Goal: Check status: Check status

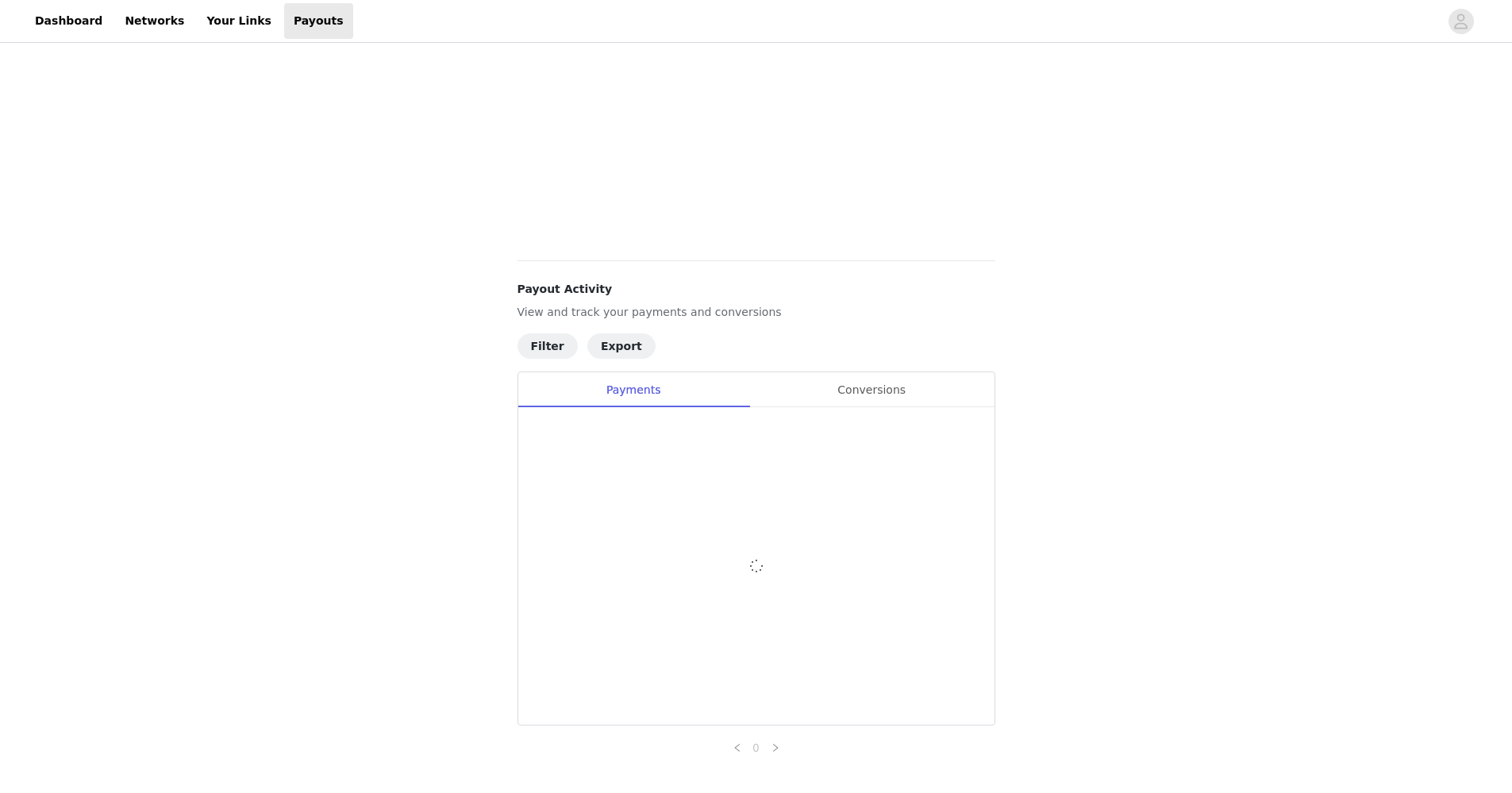
scroll to position [415, 0]
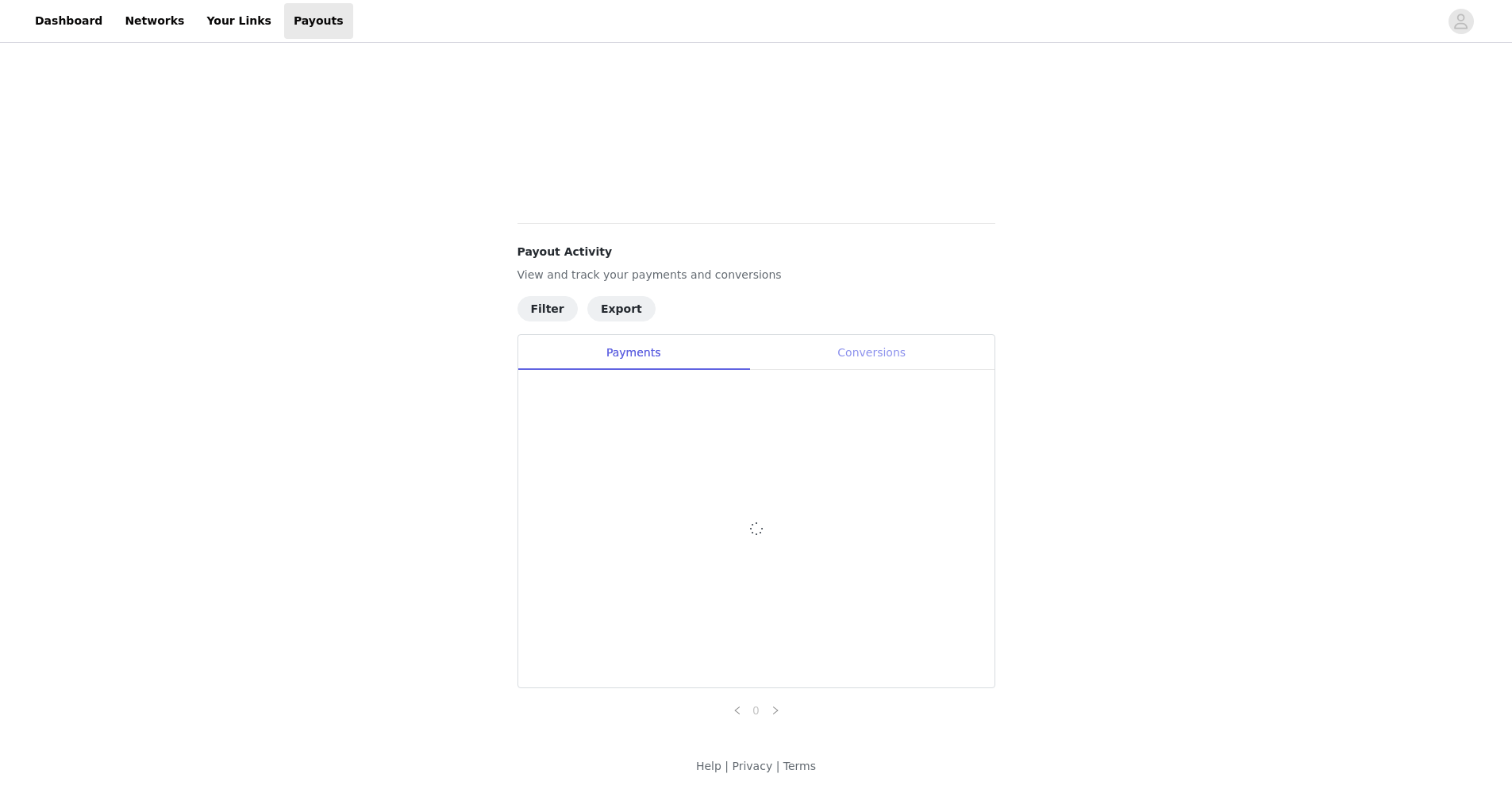
click at [880, 352] on div "Conversions" at bounding box center [872, 353] width 246 height 36
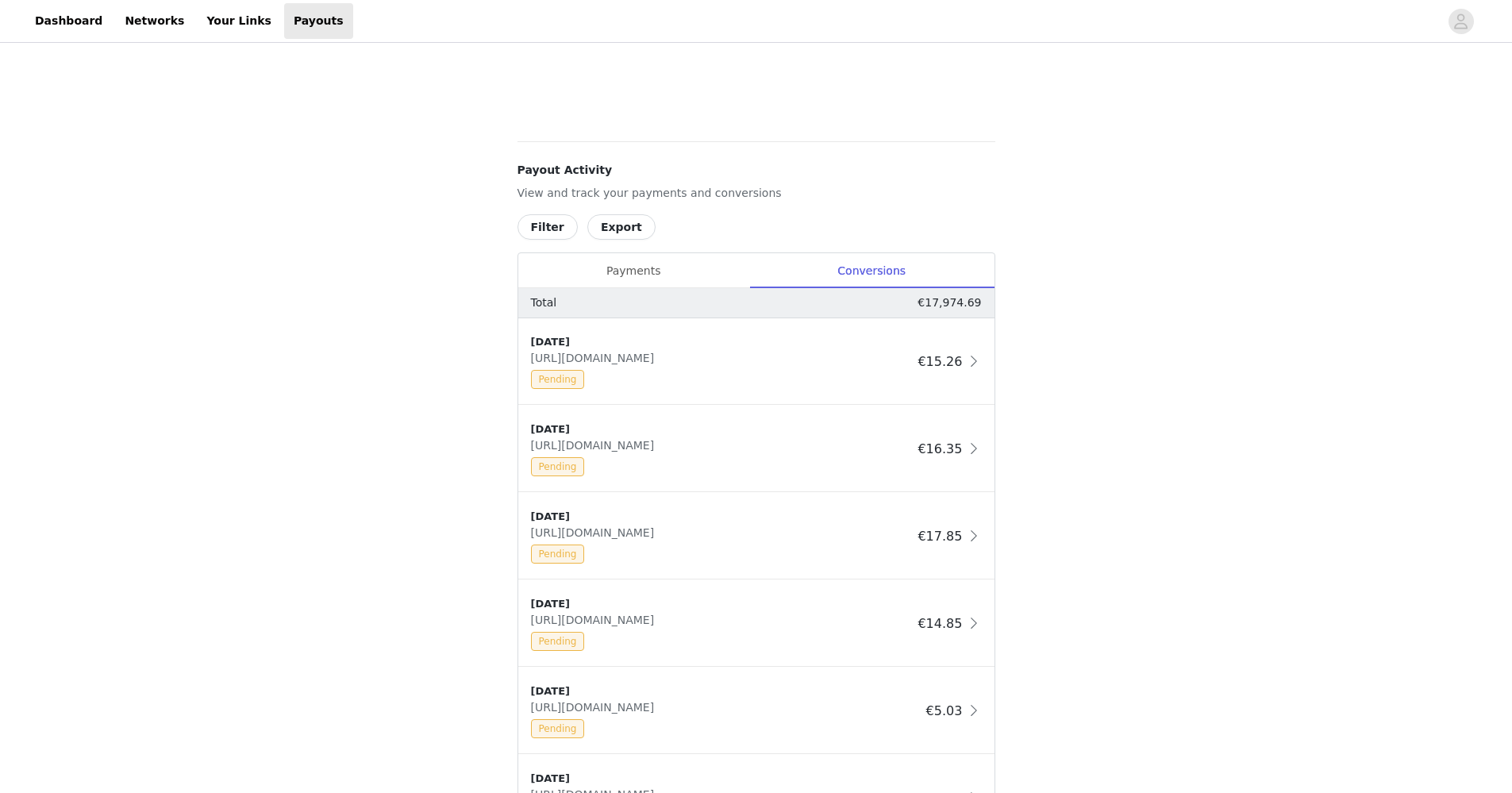
scroll to position [486, 0]
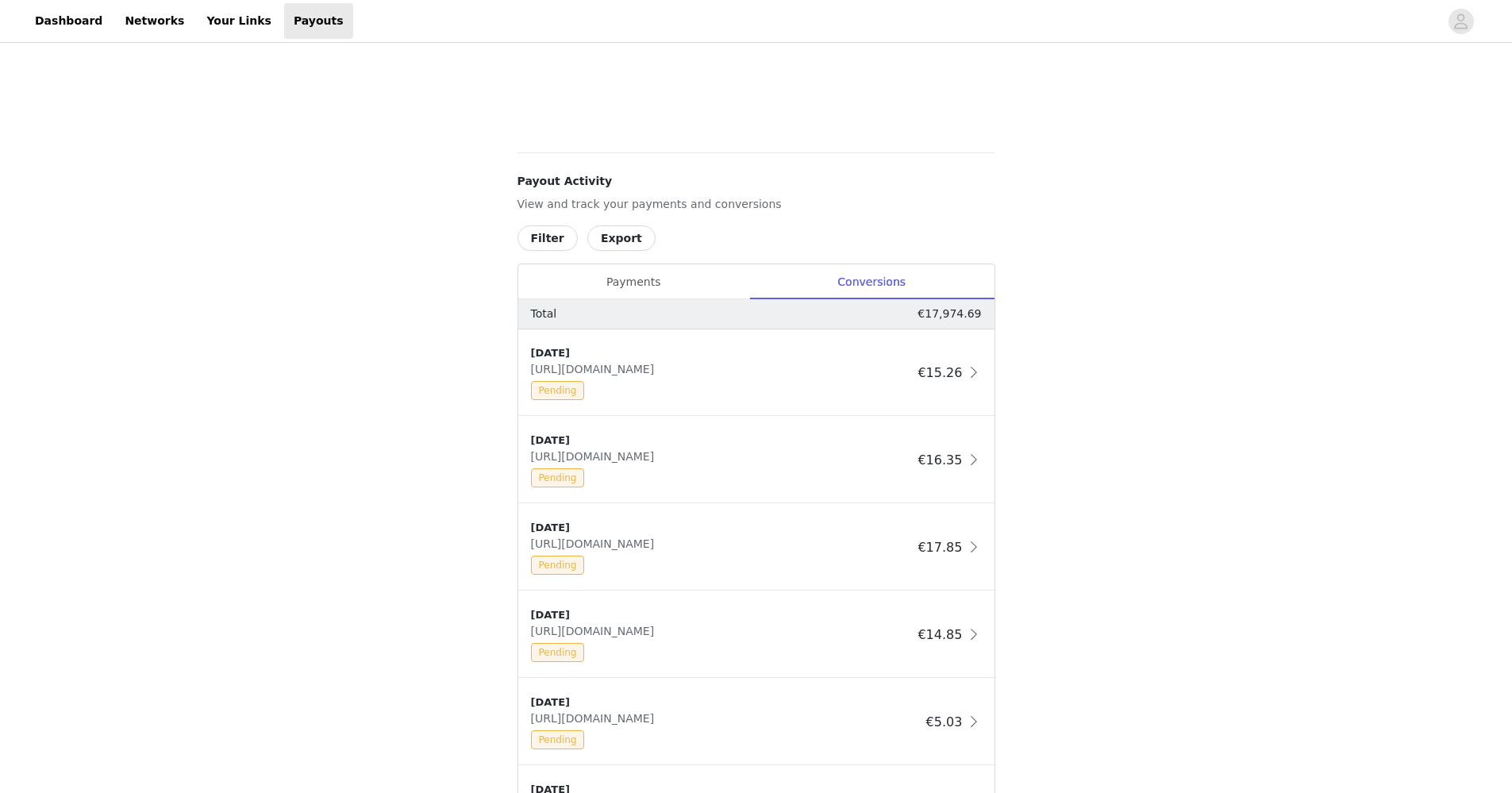
click at [529, 239] on button "Filter" at bounding box center [547, 239] width 60 height 26
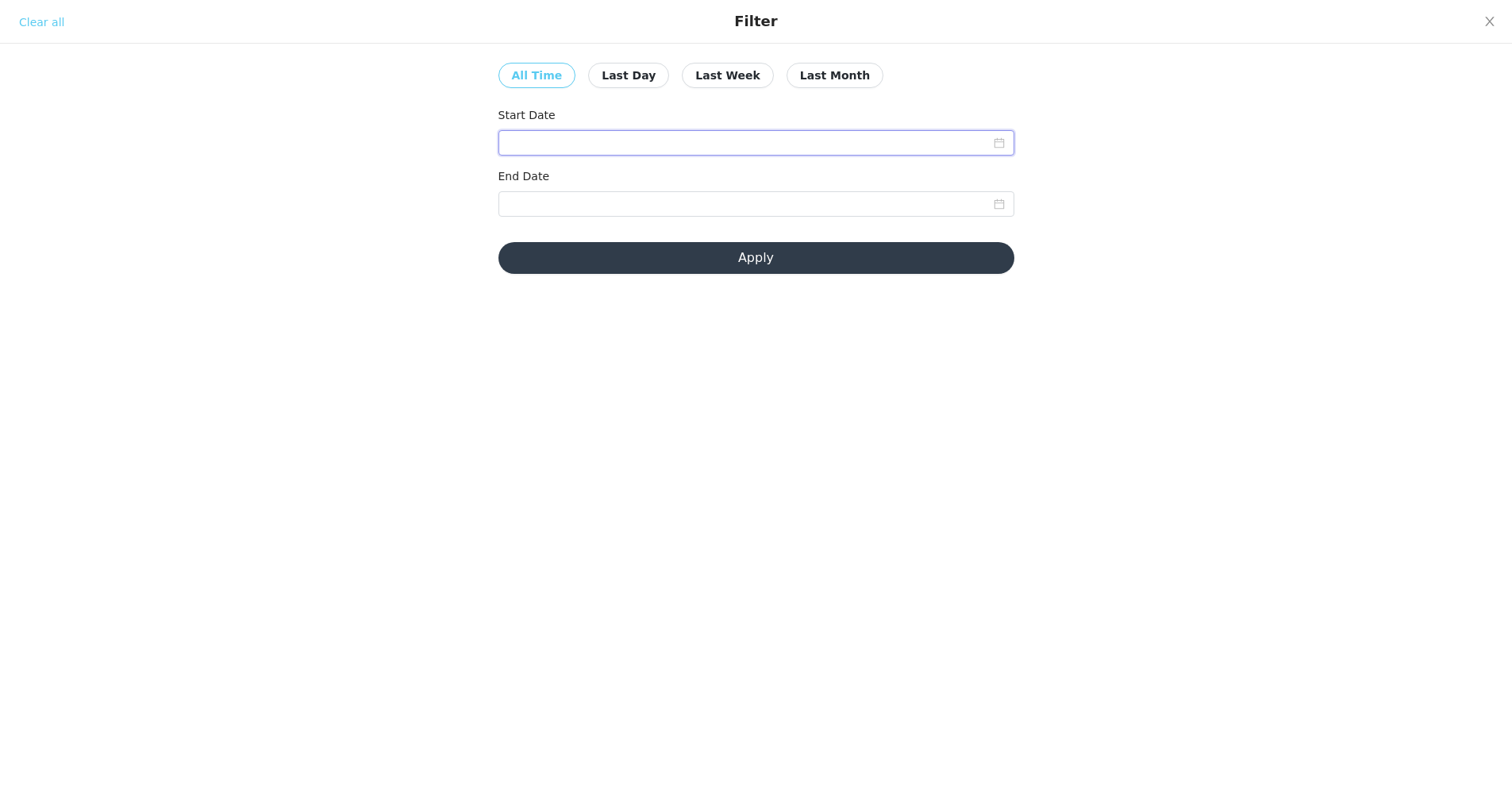
click at [542, 145] on input at bounding box center [756, 143] width 516 height 26
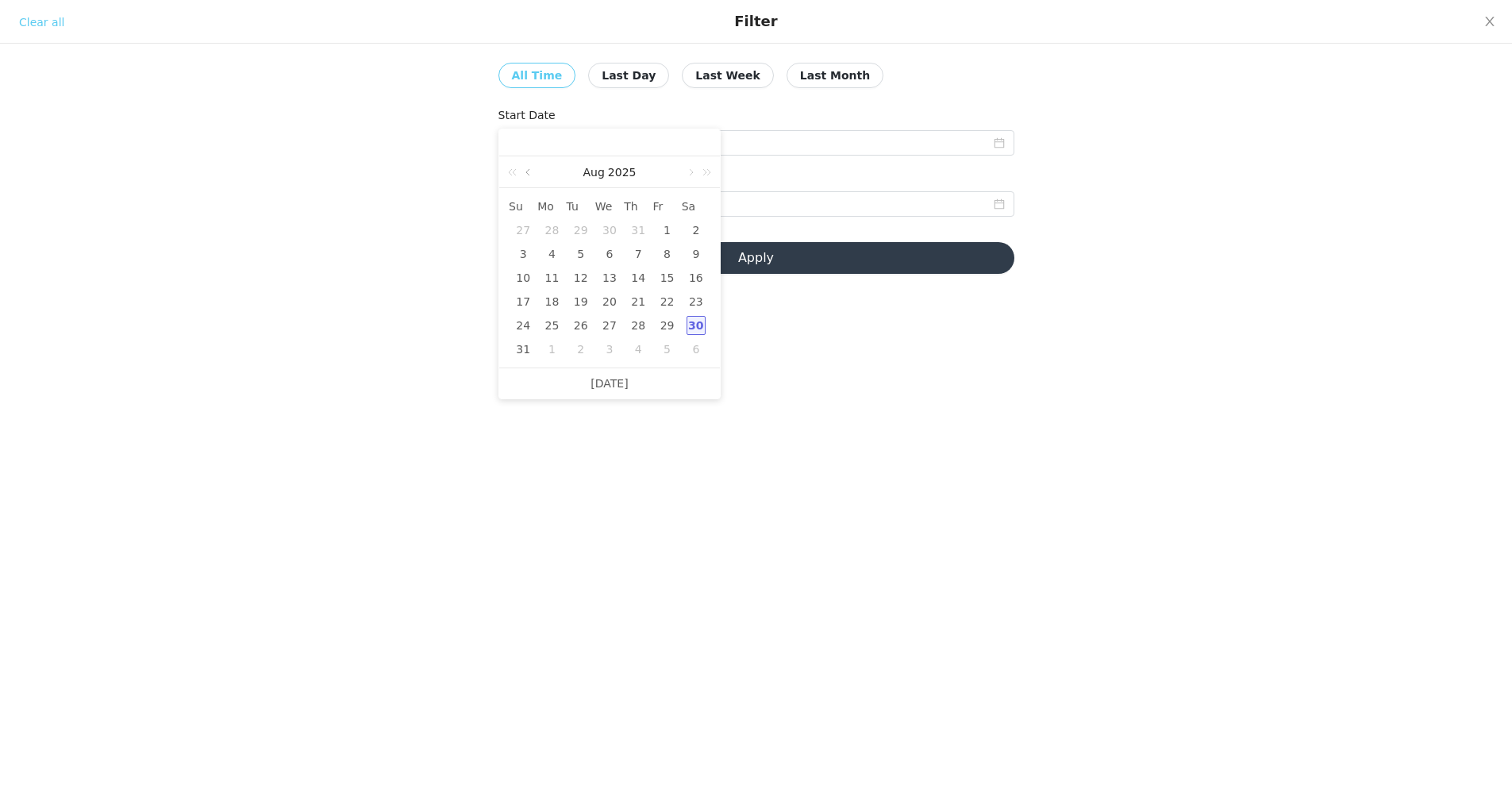
click at [528, 171] on link at bounding box center [529, 172] width 14 height 32
click at [578, 229] on div "1" at bounding box center [581, 230] width 19 height 19
type input "[DATE]"
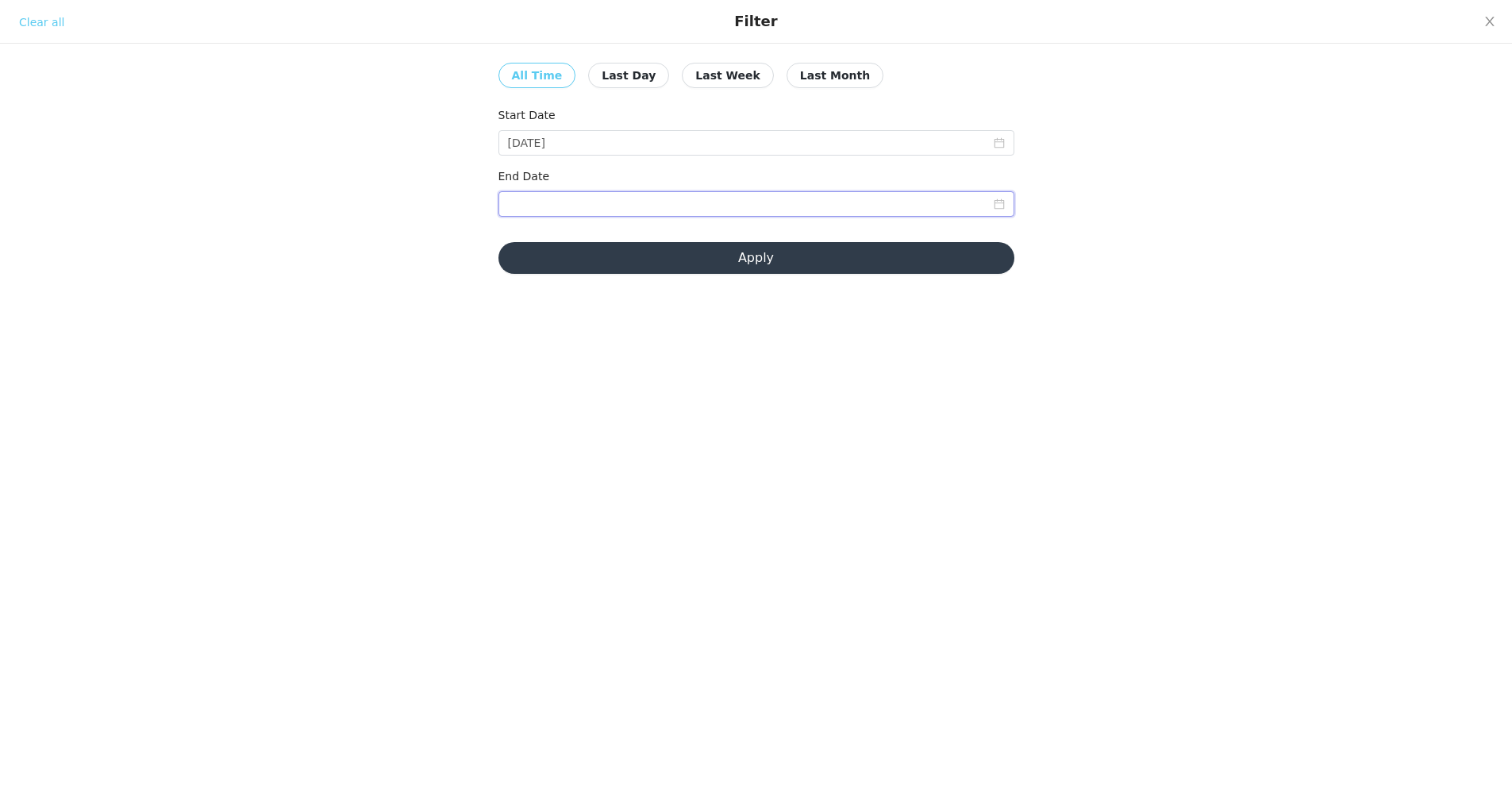
click at [585, 210] on input at bounding box center [756, 204] width 516 height 26
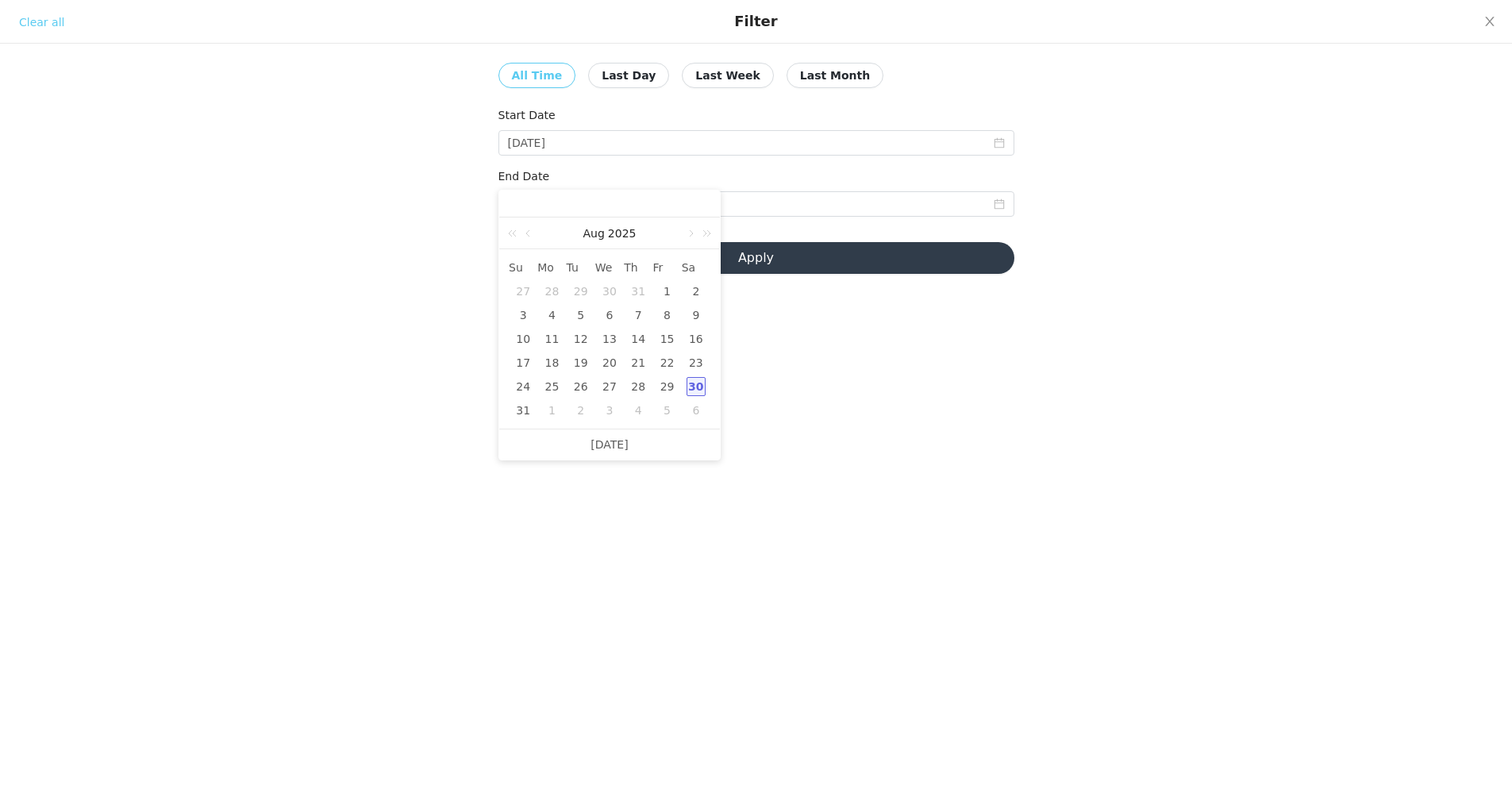
click at [701, 382] on div "30" at bounding box center [696, 387] width 19 height 19
type input "[DATE]"
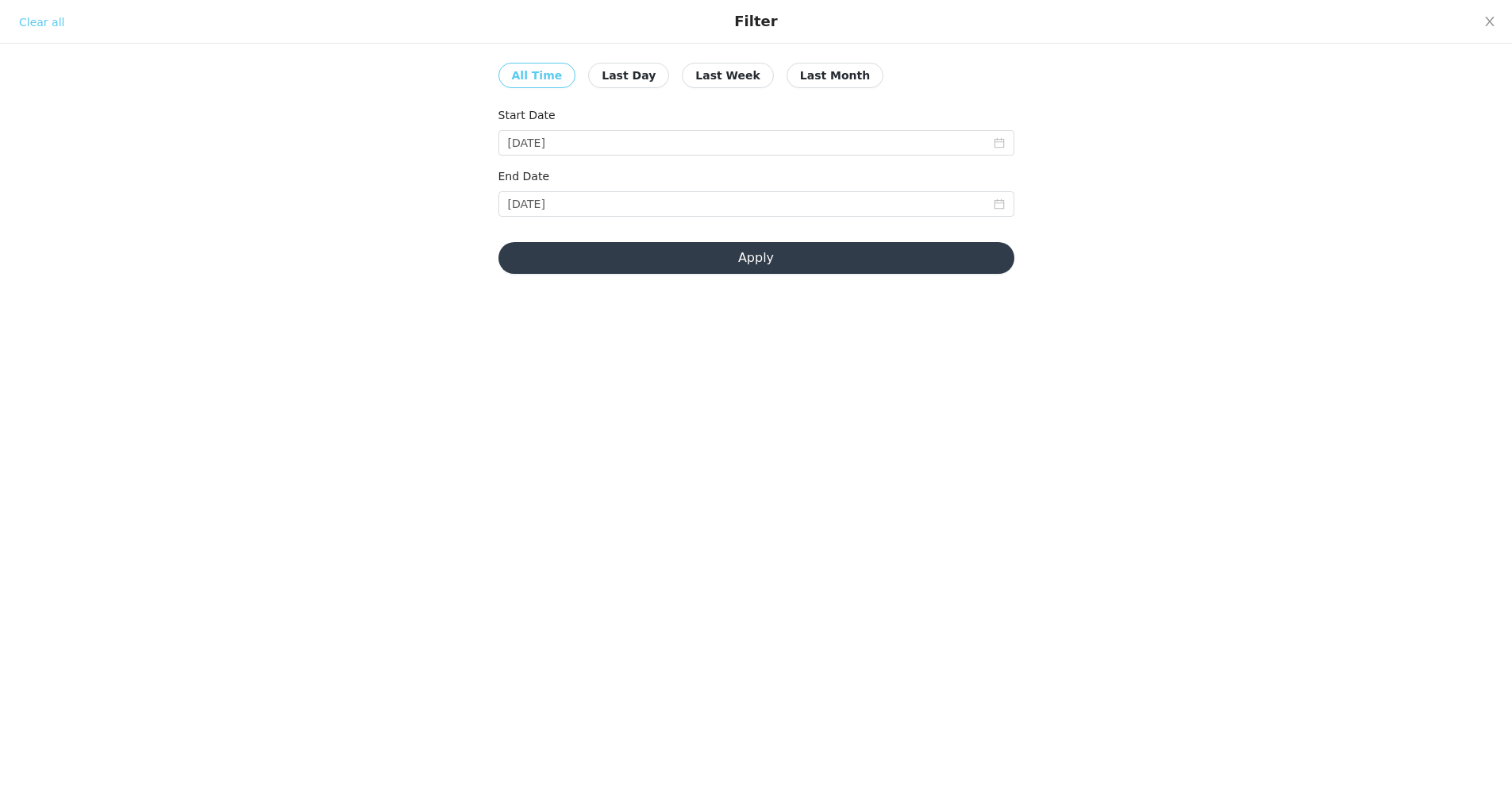
click at [757, 246] on button "Apply" at bounding box center [756, 258] width 516 height 32
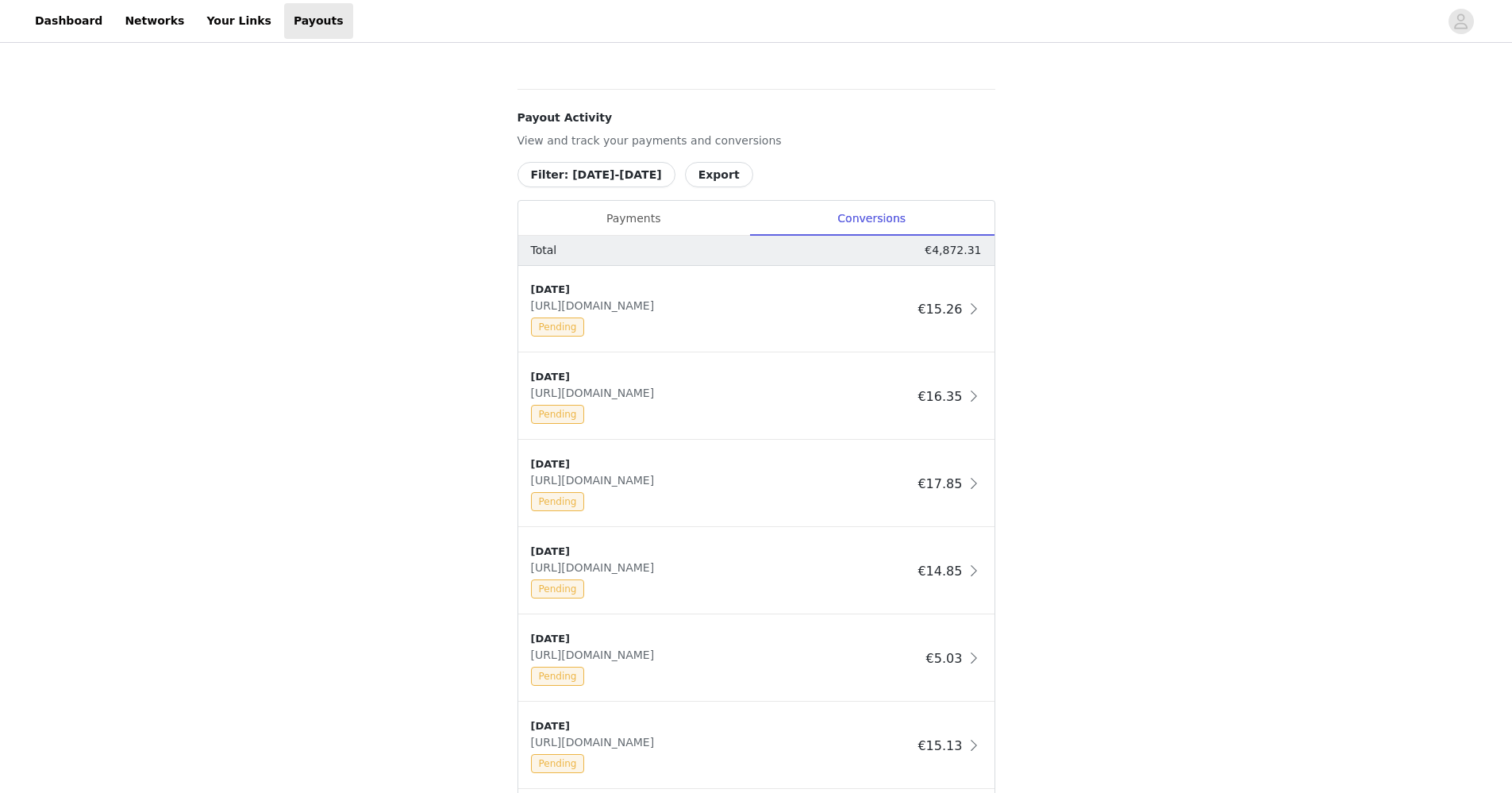
scroll to position [555, 0]
